Goal: Task Accomplishment & Management: Manage account settings

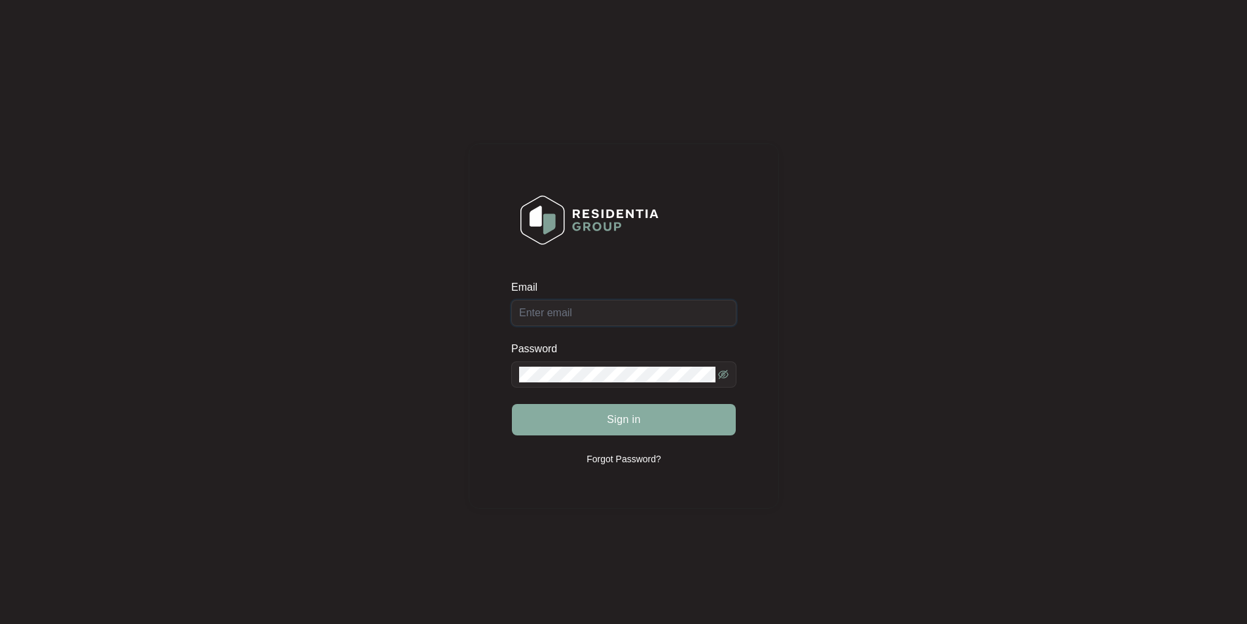
type input "[EMAIL_ADDRESS][DOMAIN_NAME]"
click at [611, 418] on span "Sign in" at bounding box center [624, 420] width 34 height 16
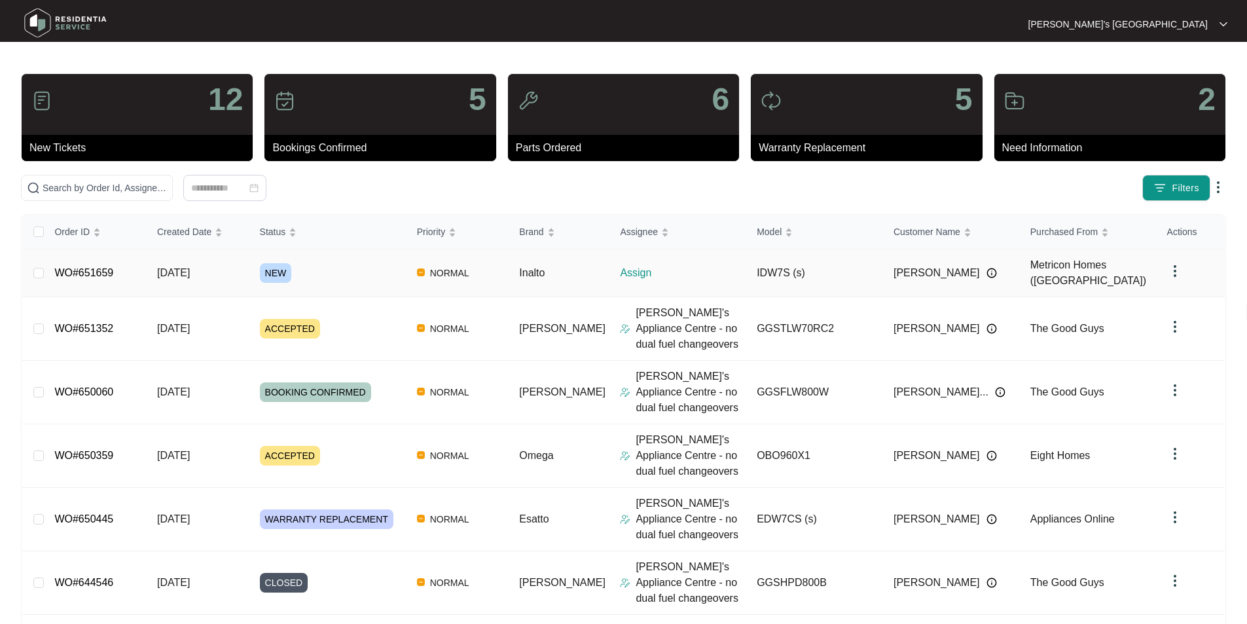
click at [89, 267] on link "WO#651659" at bounding box center [83, 272] width 59 height 11
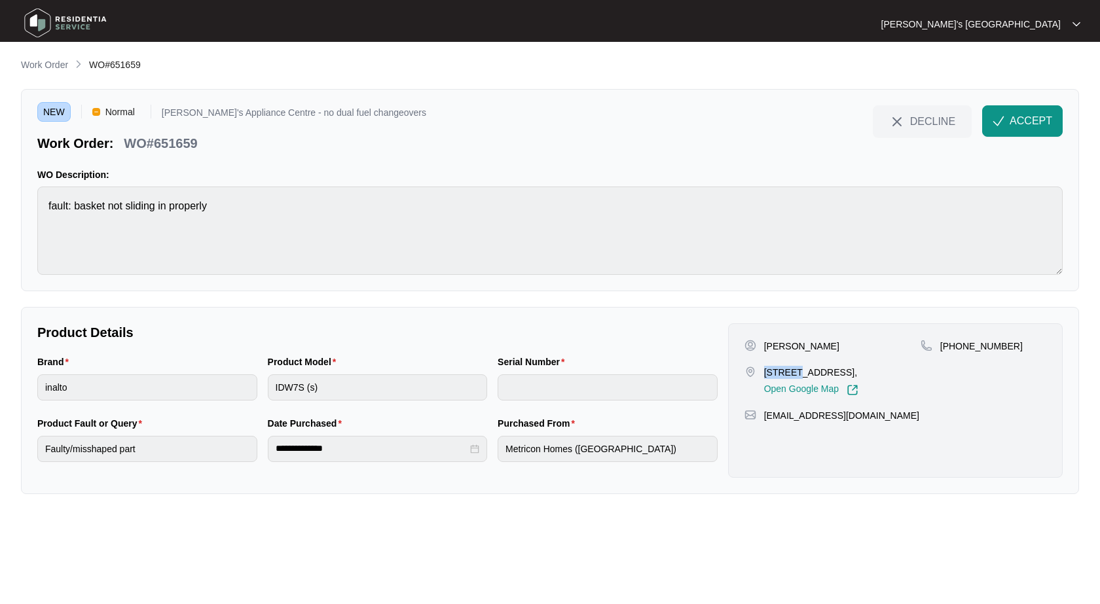
drag, startPoint x: 764, startPoint y: 373, endPoint x: 805, endPoint y: 371, distance: 41.3
click at [803, 373] on p "[STREET_ADDRESS]," at bounding box center [811, 372] width 94 height 13
click at [820, 344] on p "[PERSON_NAME]" at bounding box center [801, 346] width 75 height 13
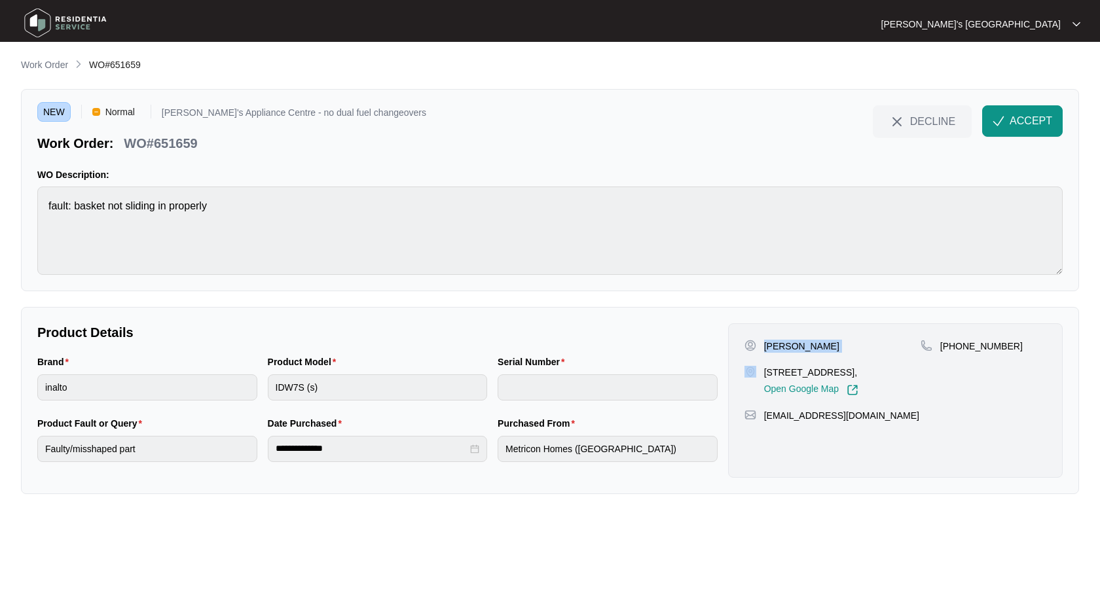
copy p "[PERSON_NAME]"
click at [986, 348] on p "[PHONE_NUMBER]" at bounding box center [981, 346] width 83 height 13
copy p "61434642660"
click at [810, 346] on p "[PERSON_NAME]" at bounding box center [801, 346] width 75 height 13
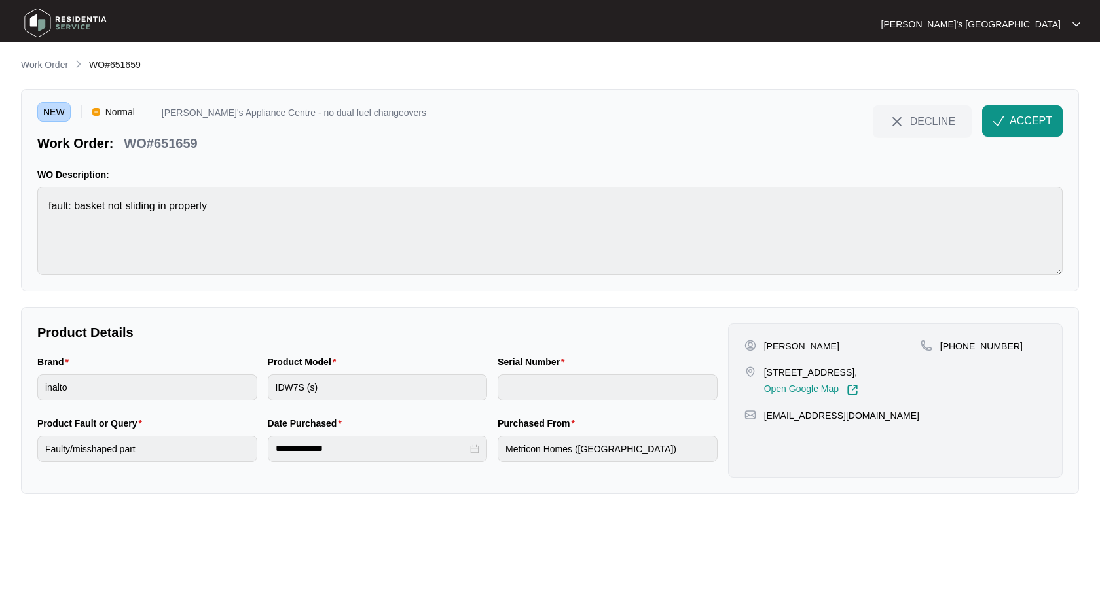
click at [810, 346] on p "[PERSON_NAME]" at bounding box center [801, 346] width 75 height 13
copy p "Massarany"
click at [184, 140] on p "WO#651659" at bounding box center [160, 143] width 73 height 18
copy p "651659"
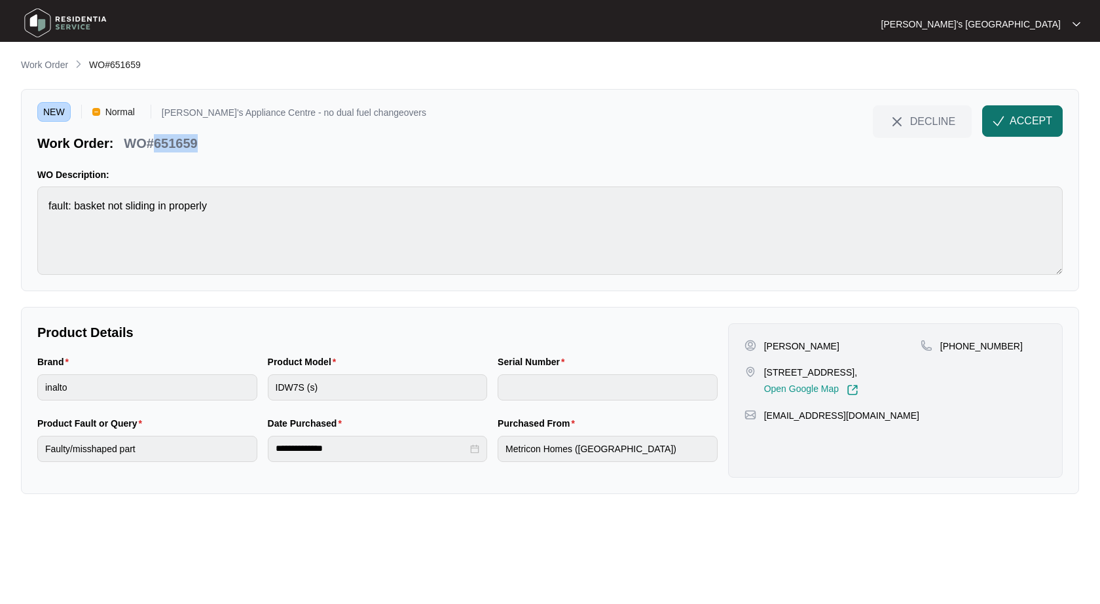
click at [984, 113] on button "ACCEPT" at bounding box center [1022, 120] width 81 height 31
